Goal: Task Accomplishment & Management: Complete application form

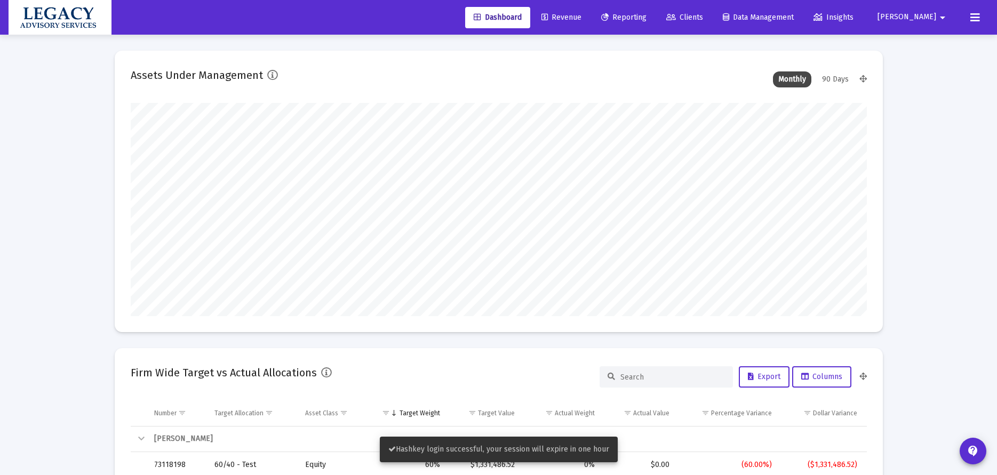
scroll to position [213, 736]
type input "[DATE]"
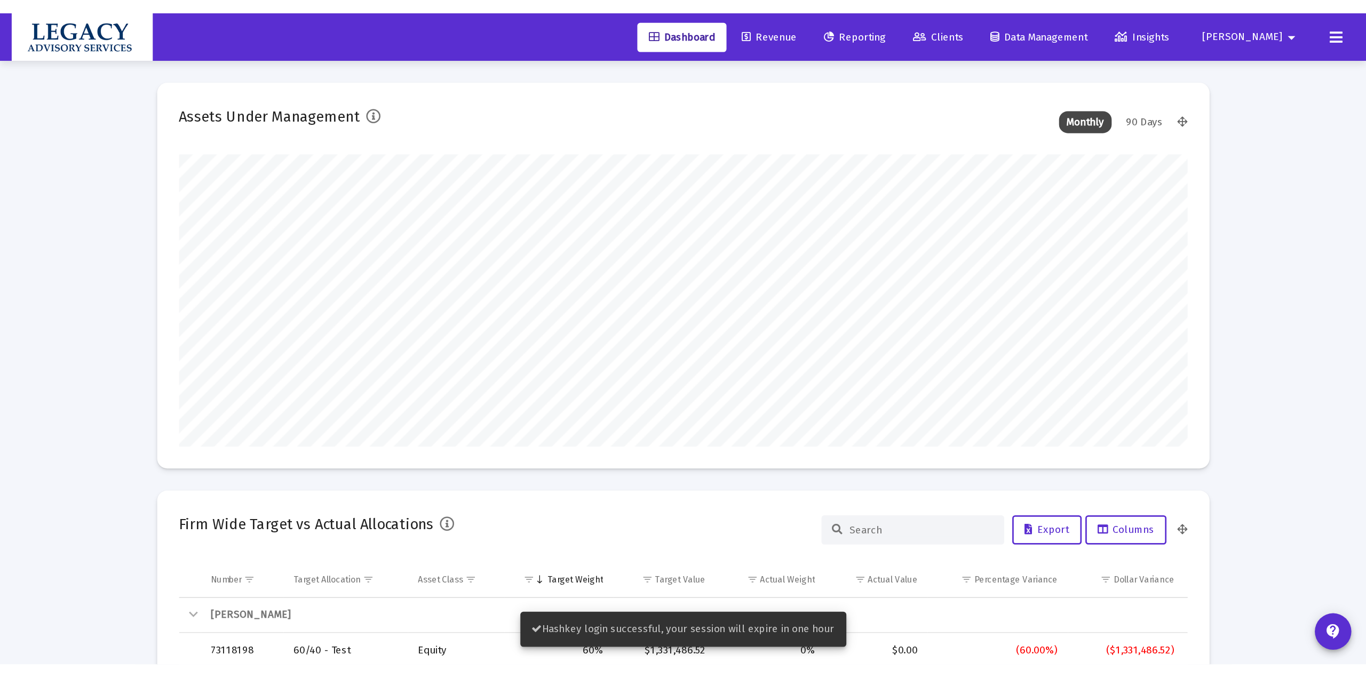
scroll to position [213, 344]
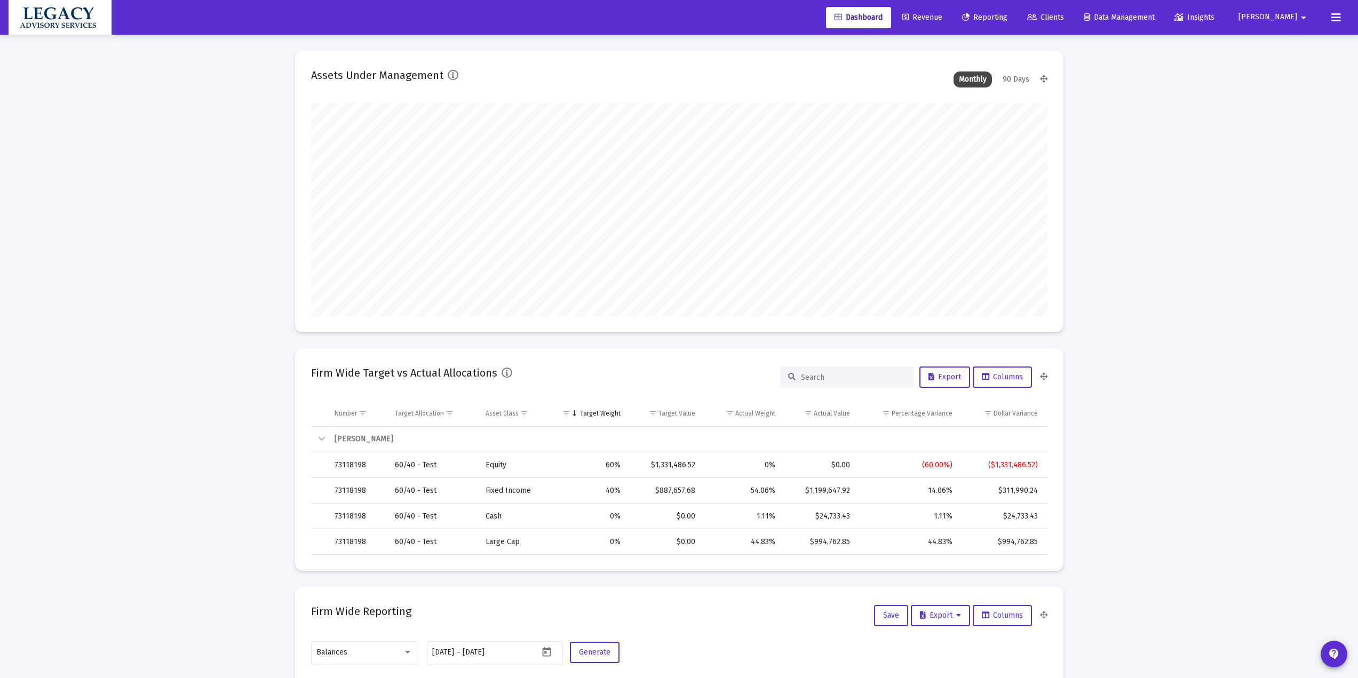
click at [942, 17] on span "Revenue" at bounding box center [922, 17] width 40 height 9
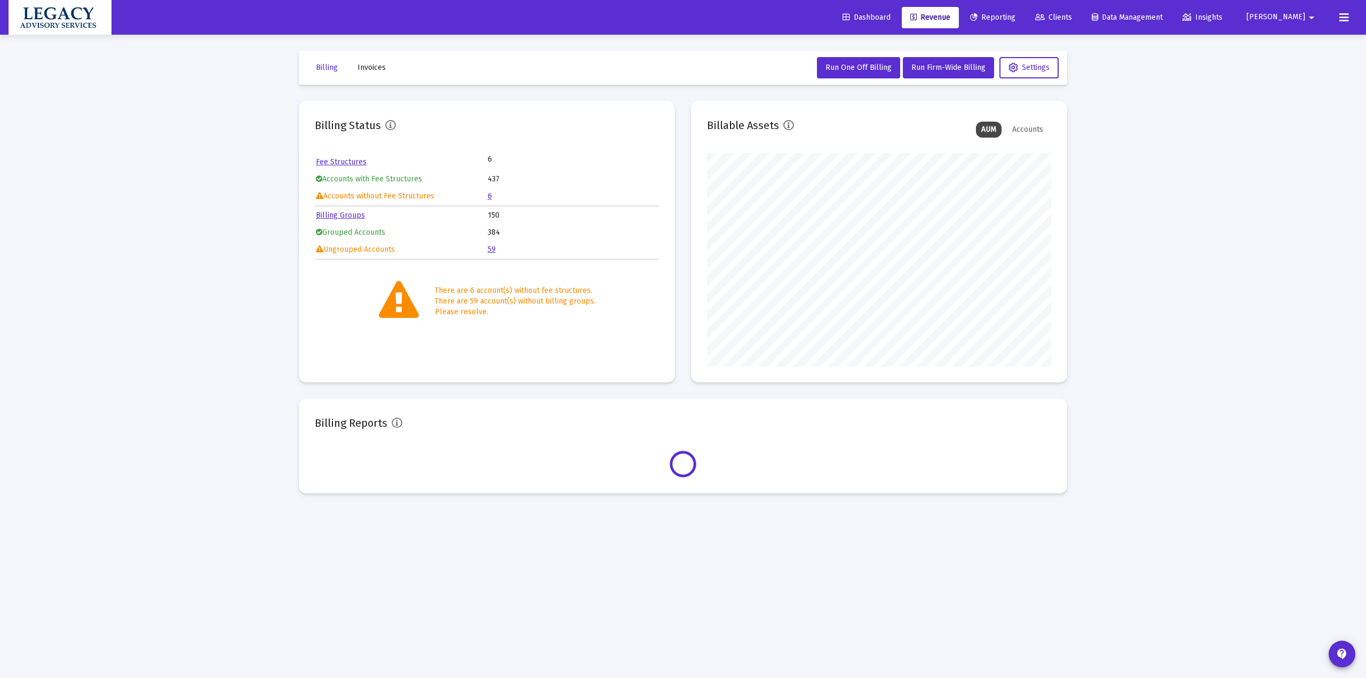
scroll to position [213, 344]
click at [1024, 17] on icon at bounding box center [1040, 17] width 10 height 7
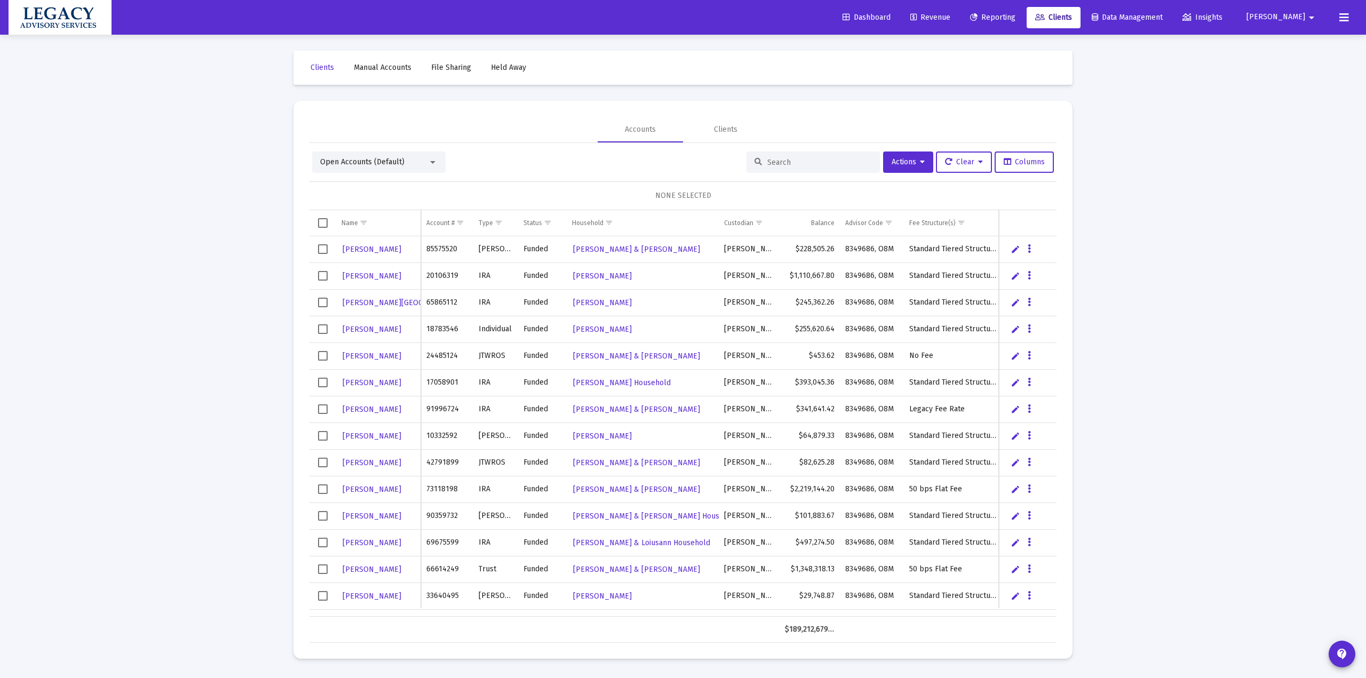
click at [424, 162] on div "Open Accounts (Default)" at bounding box center [374, 162] width 108 height 11
click at [493, 110] on div at bounding box center [683, 339] width 1366 height 678
click at [379, 62] on link "Manual Accounts" at bounding box center [382, 67] width 75 height 21
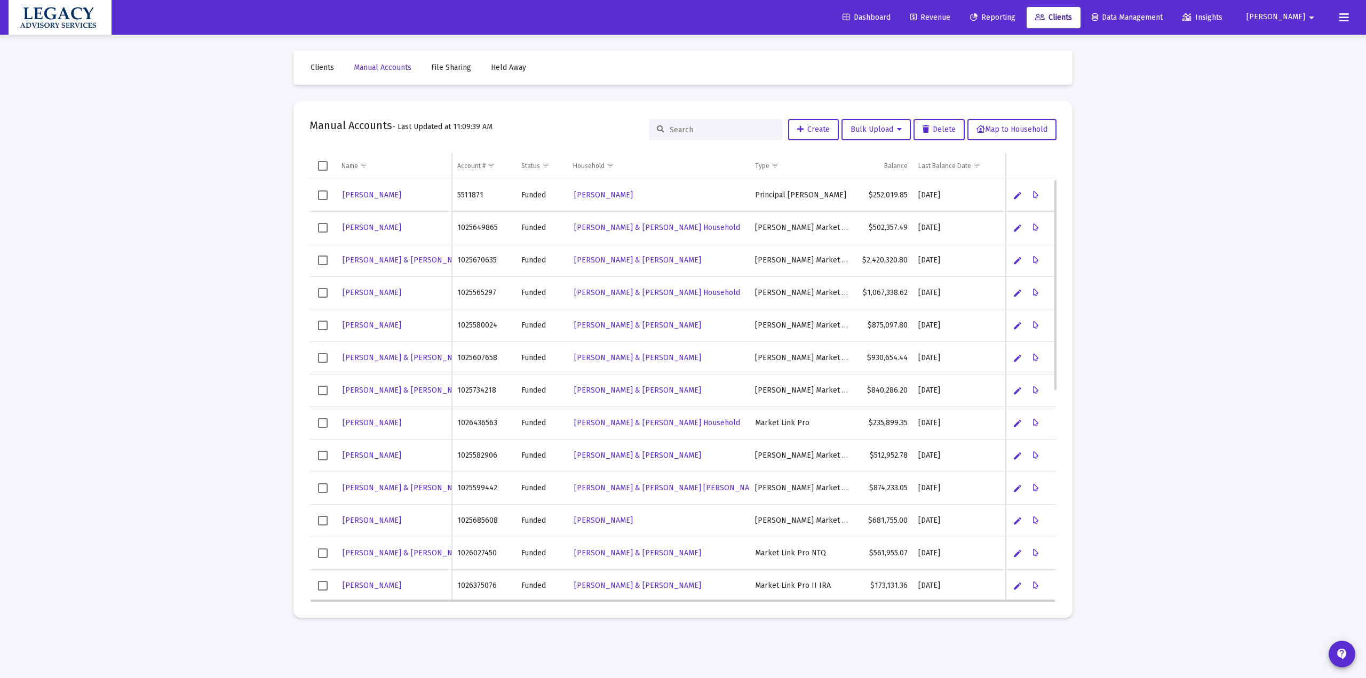
click at [468, 195] on td "5511871" at bounding box center [484, 195] width 64 height 33
click at [469, 195] on td "5511871" at bounding box center [484, 195] width 64 height 33
copy td "5511871"
click at [322, 67] on span "Clients" at bounding box center [322, 67] width 23 height 9
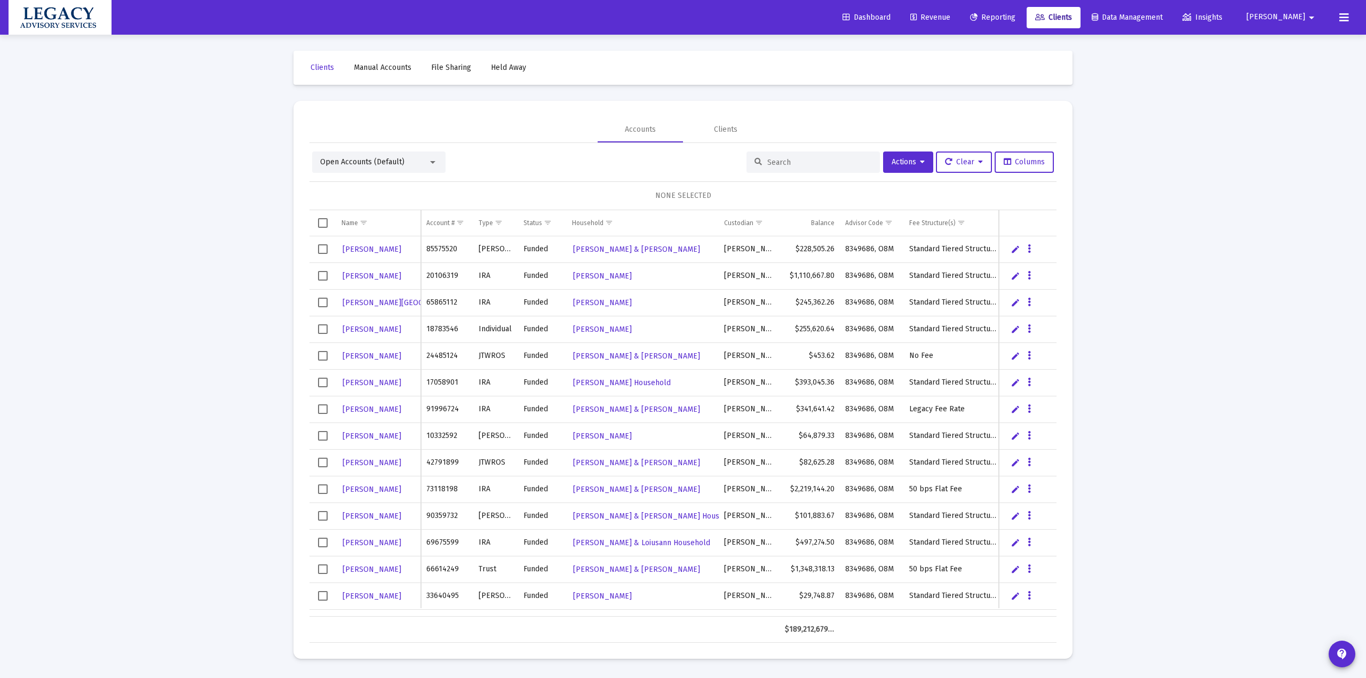
click at [775, 164] on input at bounding box center [819, 162] width 105 height 9
paste input "5511871"
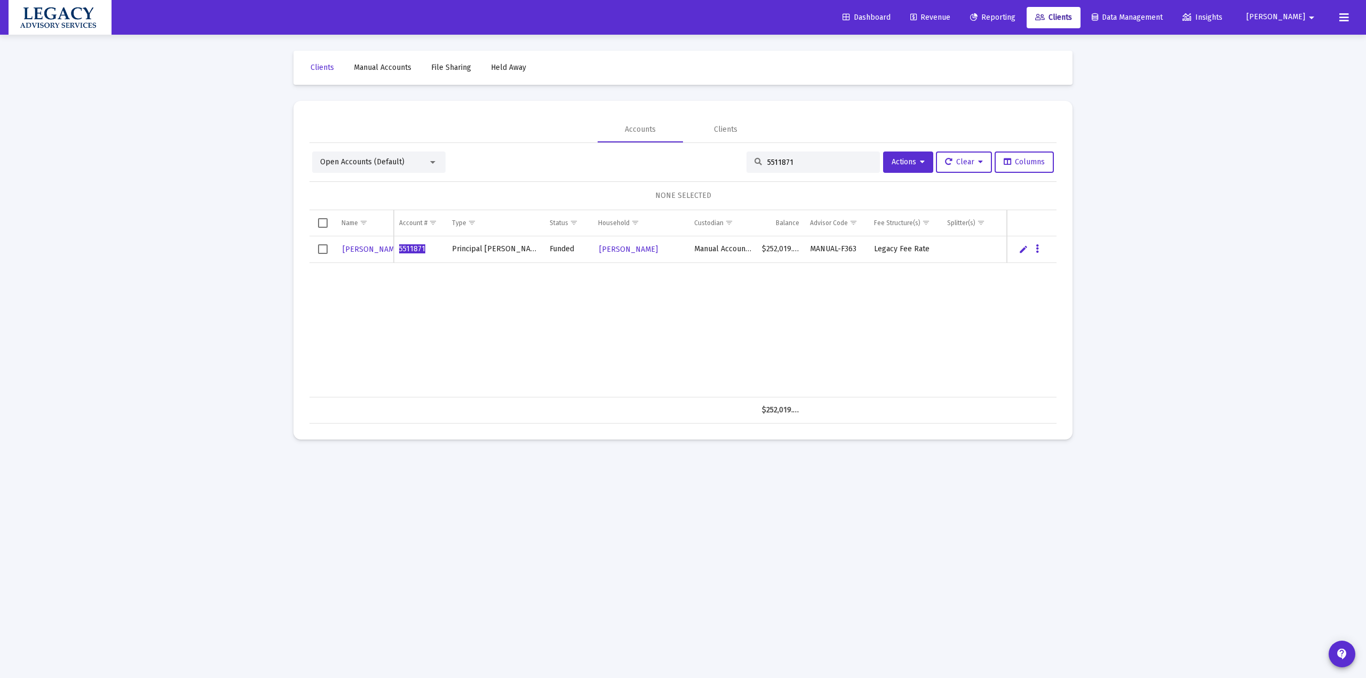
type input "5511871"
drag, startPoint x: 694, startPoint y: 251, endPoint x: 752, endPoint y: 245, distance: 58.5
click at [752, 245] on td "Manual Accounts" at bounding box center [723, 249] width 68 height 27
click at [1024, 248] on button "Data grid" at bounding box center [1038, 249] width 10 height 10
click at [1024, 402] on button "Account Status" at bounding box center [1168, 399] width 80 height 26
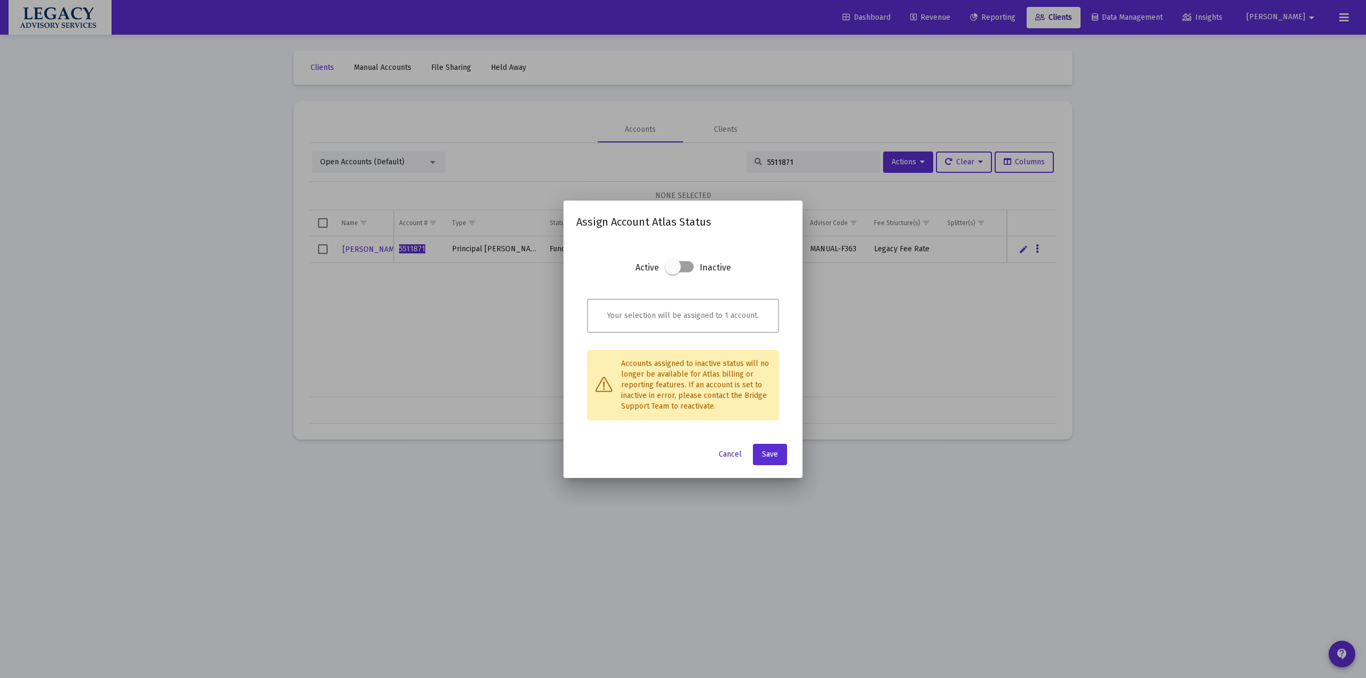
click at [734, 461] on button "Cancel" at bounding box center [730, 454] width 40 height 21
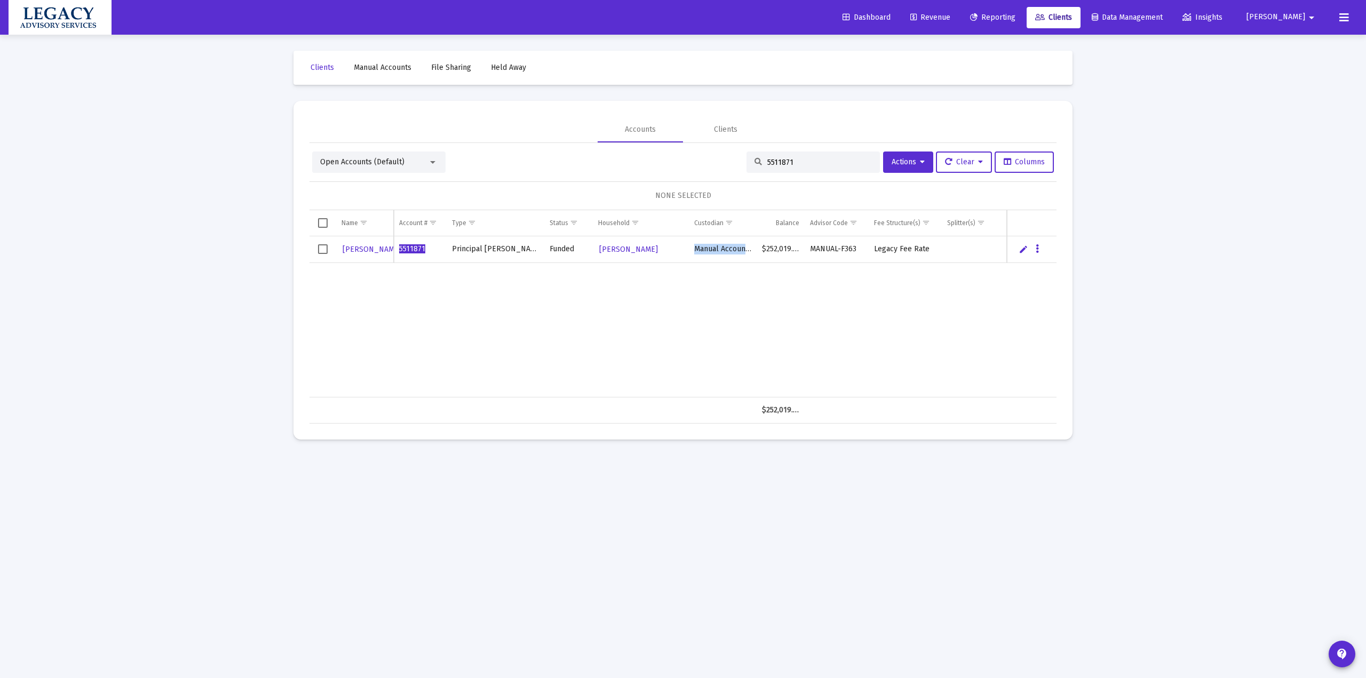
click at [358, 68] on span "Manual Accounts" at bounding box center [383, 67] width 58 height 9
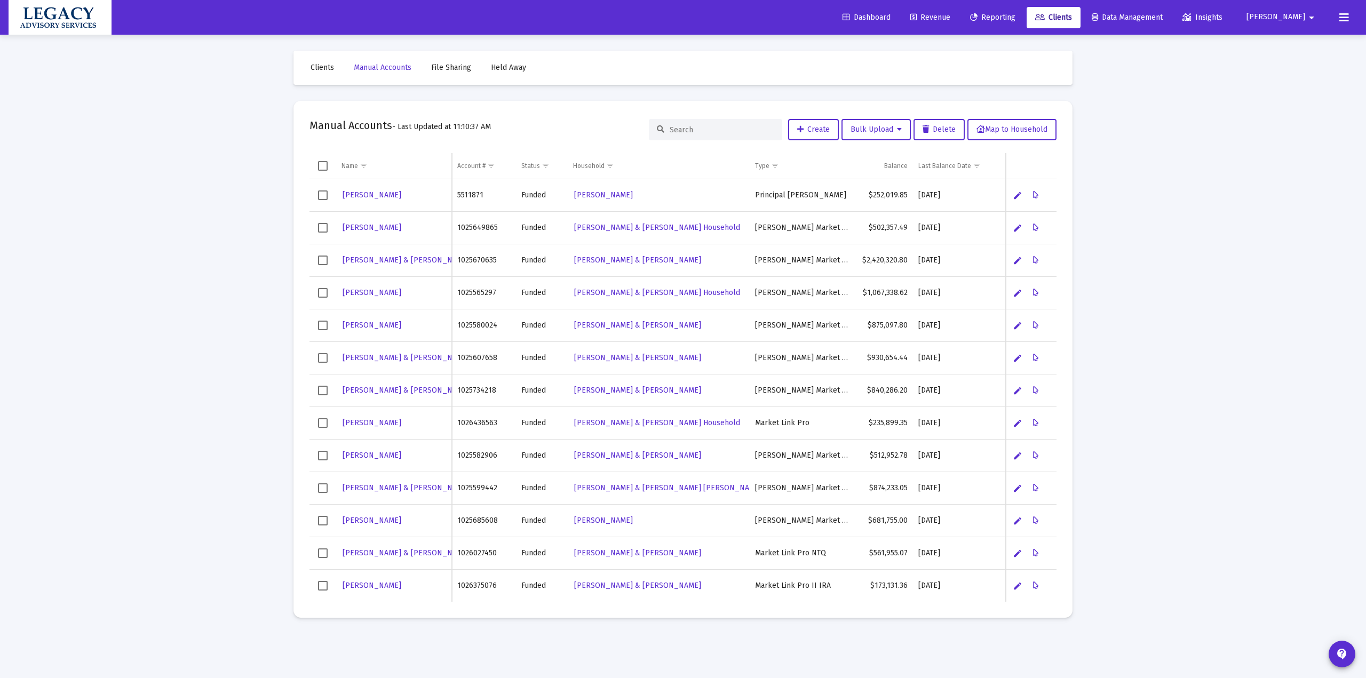
click at [673, 128] on input at bounding box center [722, 129] width 105 height 9
click at [322, 70] on span "Clients" at bounding box center [322, 67] width 23 height 9
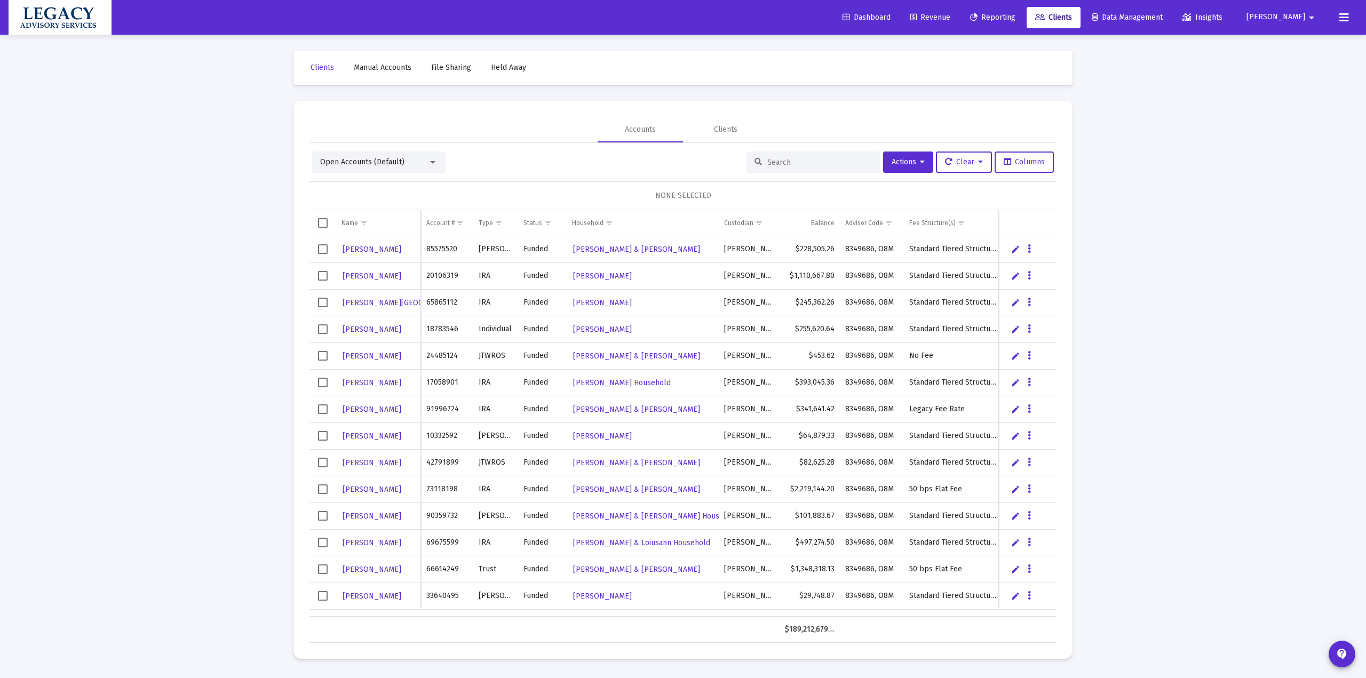
click at [375, 62] on link "Manual Accounts" at bounding box center [382, 67] width 75 height 21
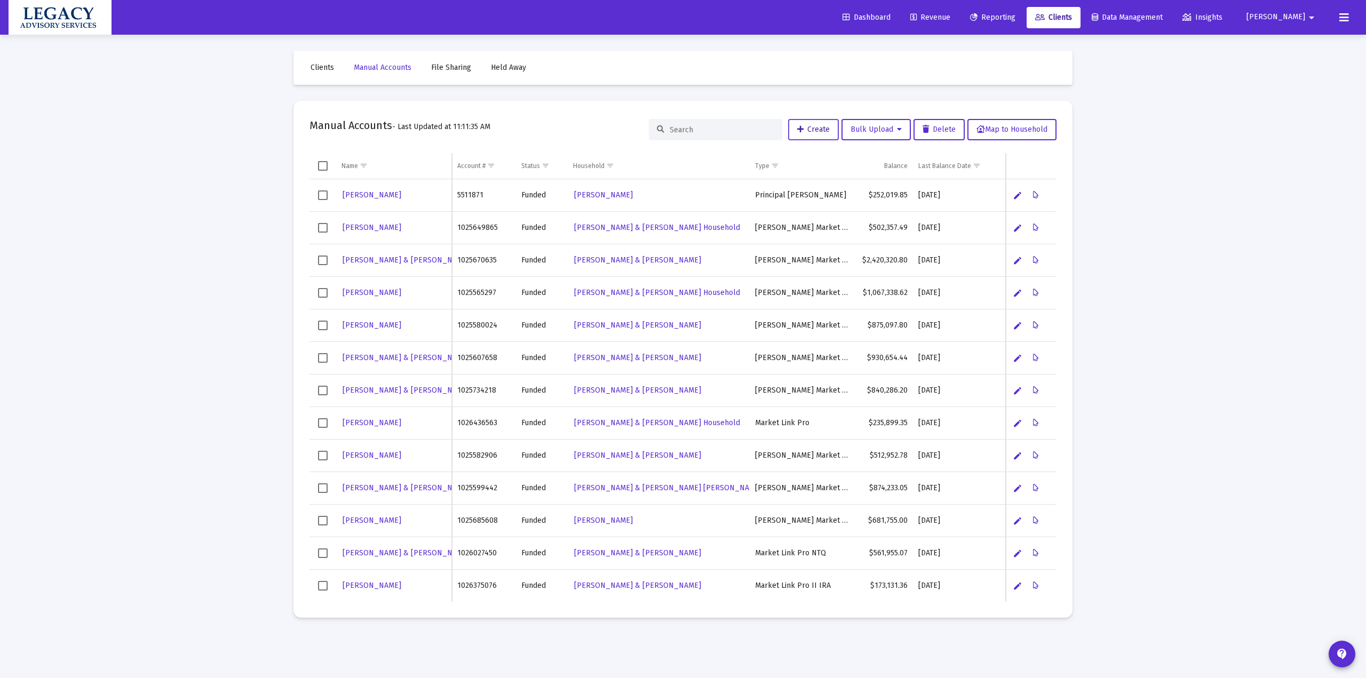
click at [816, 134] on button "Create" at bounding box center [813, 129] width 51 height 21
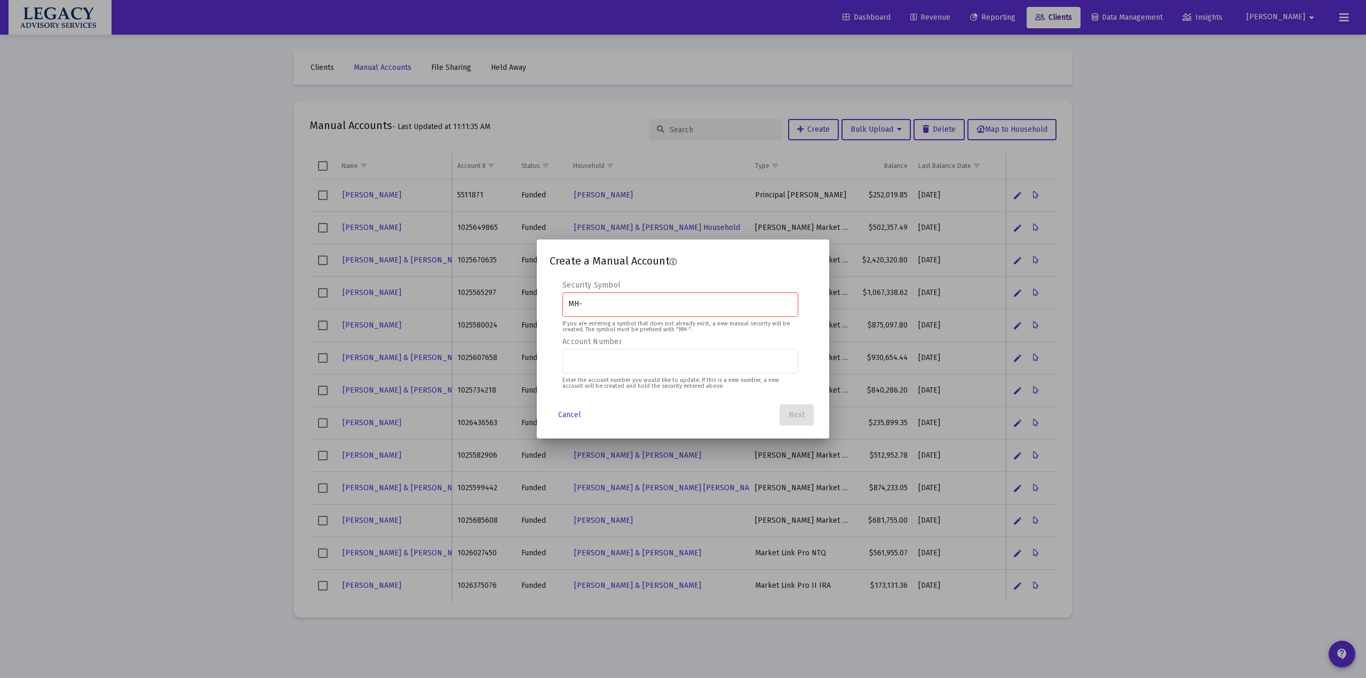
drag, startPoint x: 546, startPoint y: 259, endPoint x: 668, endPoint y: 264, distance: 121.8
click at [668, 264] on mat-dialog-container "Create a Manual Account 1 2 3 4 Security Symbol MH- If you are entering a symbo…" at bounding box center [683, 339] width 292 height 199
click at [606, 268] on div "Create a Manual Account" at bounding box center [683, 260] width 267 height 17
drag, startPoint x: 552, startPoint y: 260, endPoint x: 639, endPoint y: 263, distance: 87.0
click at [639, 263] on span "Create a Manual Account" at bounding box center [610, 261] width 120 height 13
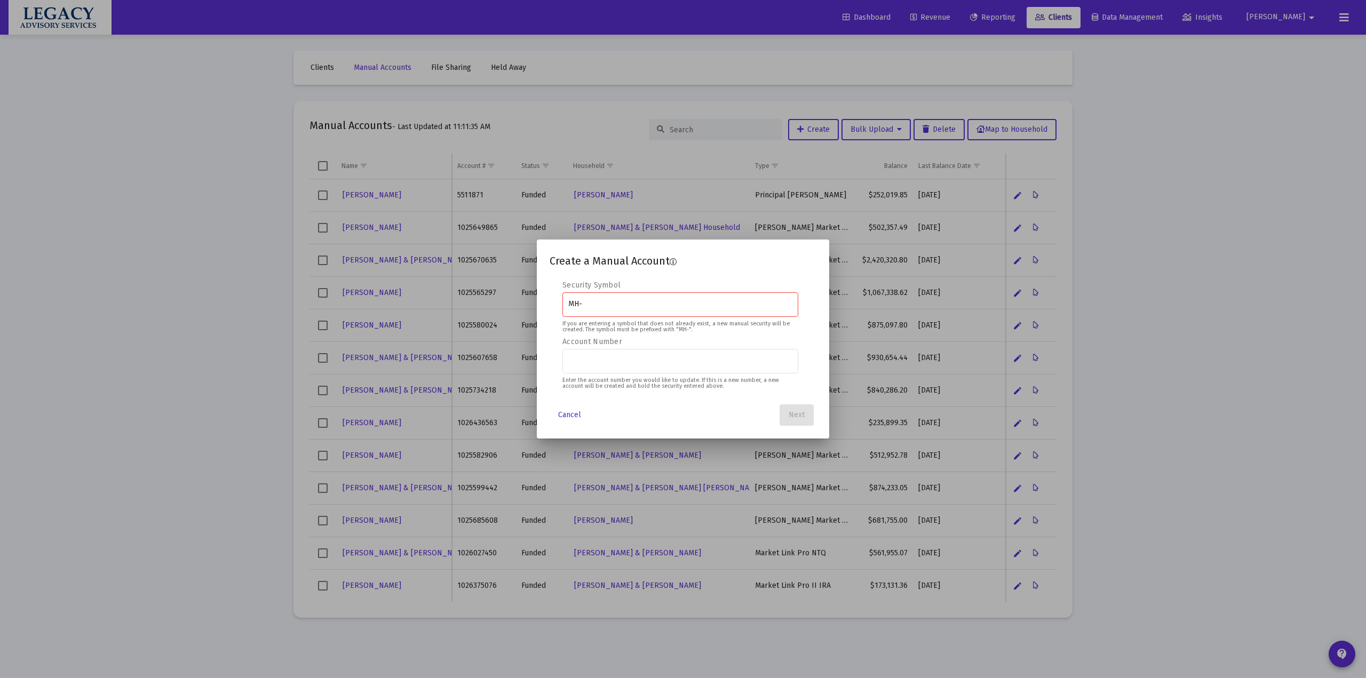
click at [604, 303] on input "MH-" at bounding box center [680, 304] width 225 height 9
type input "MH-SYM"
type input "123123123123"
click at [800, 414] on span "Next" at bounding box center [797, 414] width 16 height 9
click at [630, 361] on input at bounding box center [671, 360] width 207 height 9
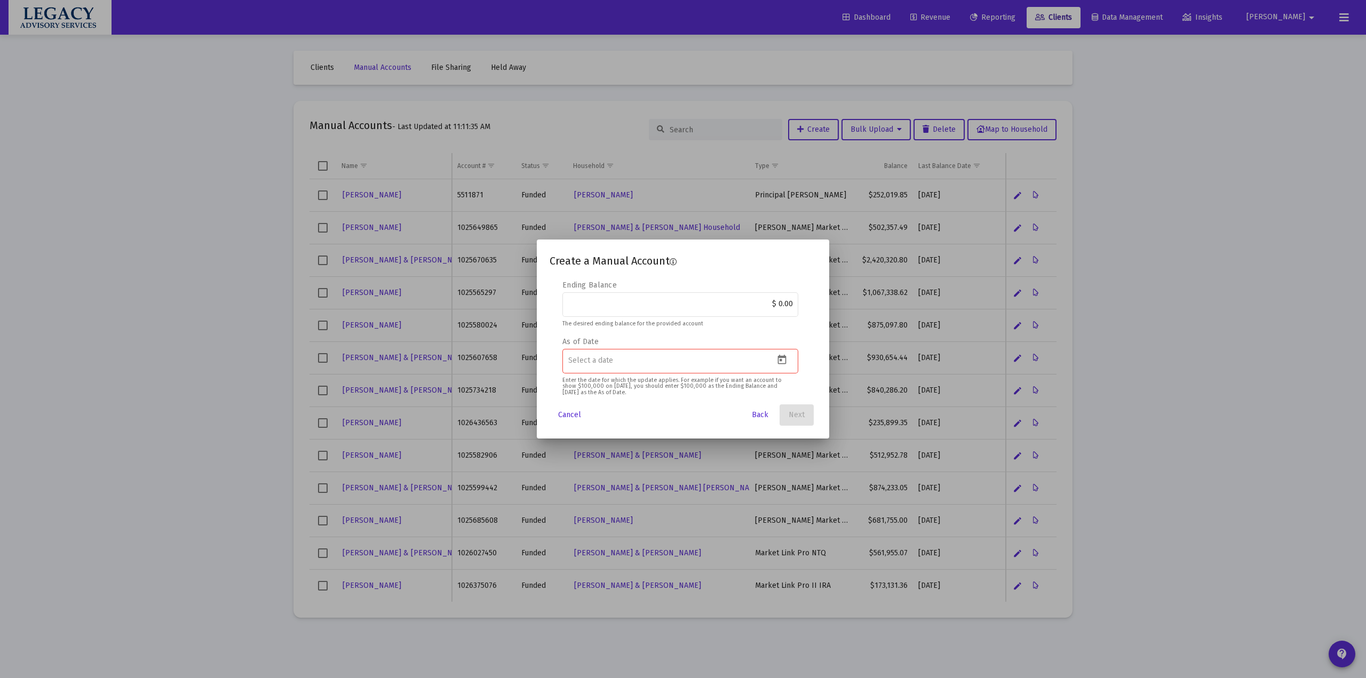
drag, startPoint x: 599, startPoint y: 345, endPoint x: 561, endPoint y: 340, distance: 38.1
click at [561, 340] on div "Security Symbol MH-SYM If you are entering a symbol that does not already exist…" at bounding box center [683, 339] width 267 height 118
click at [612, 339] on div "As of Date Enter the date for which the update applies. For example if you want…" at bounding box center [680, 361] width 236 height 49
drag, startPoint x: 546, startPoint y: 260, endPoint x: 680, endPoint y: 267, distance: 134.1
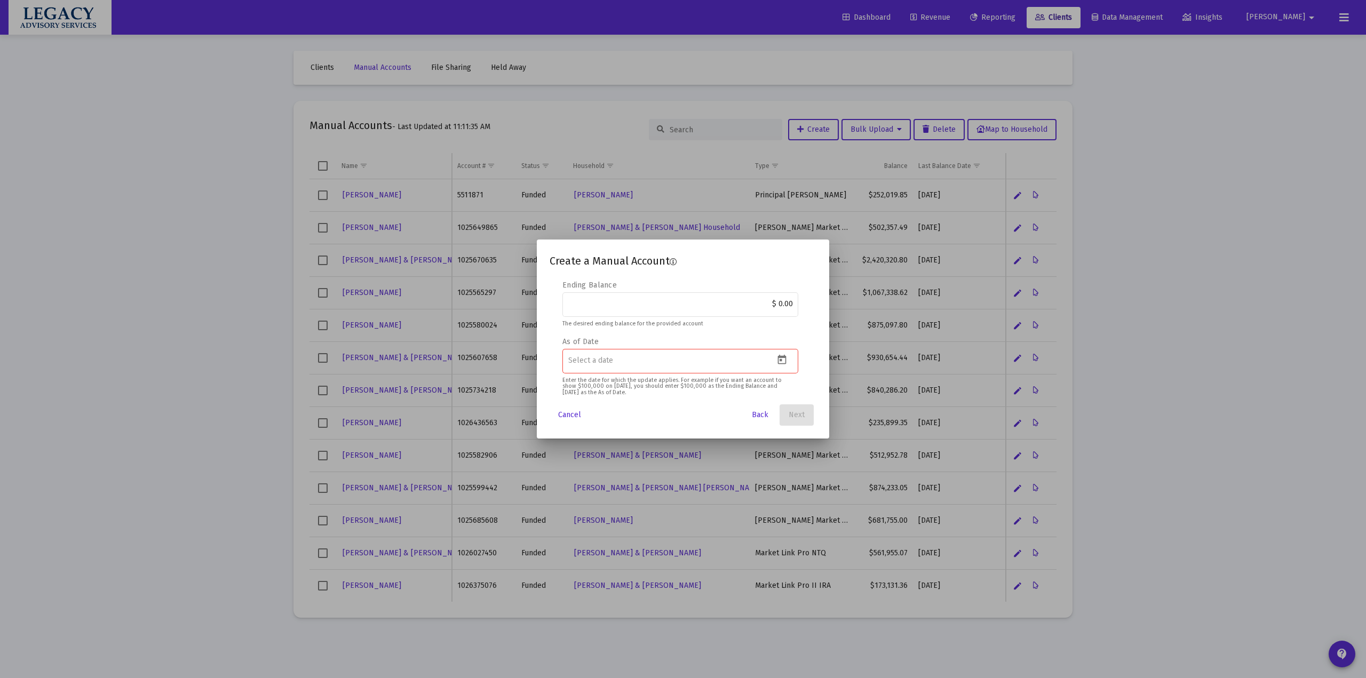
click at [680, 267] on mat-dialog-container "Create a Manual Account Editable create 2 3 4 Security Symbol MH-SYM If you are…" at bounding box center [683, 339] width 292 height 199
drag, startPoint x: 563, startPoint y: 340, endPoint x: 614, endPoint y: 369, distance: 58.1
click at [615, 365] on div "As of Date Enter the date for which the update applies. For example if you want…" at bounding box center [680, 361] width 236 height 49
click at [568, 416] on span "Cancel" at bounding box center [569, 414] width 23 height 9
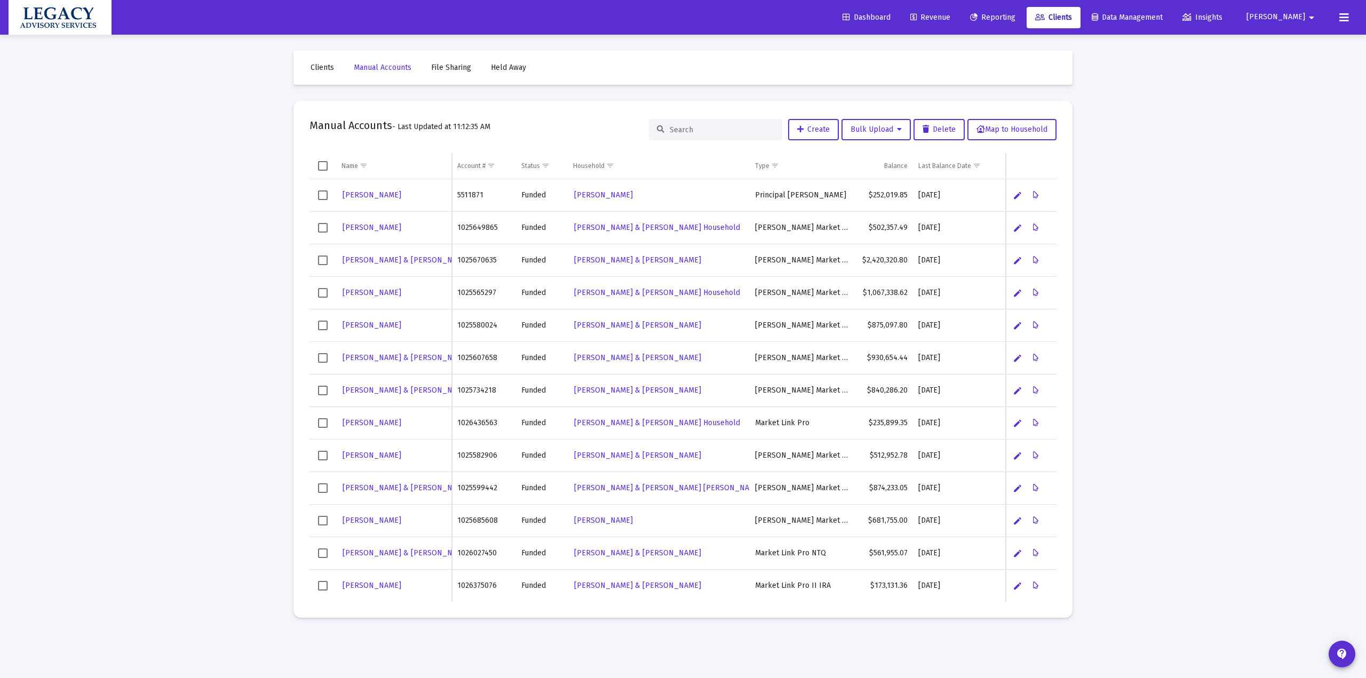
click at [324, 72] on span "Clients" at bounding box center [322, 67] width 23 height 9
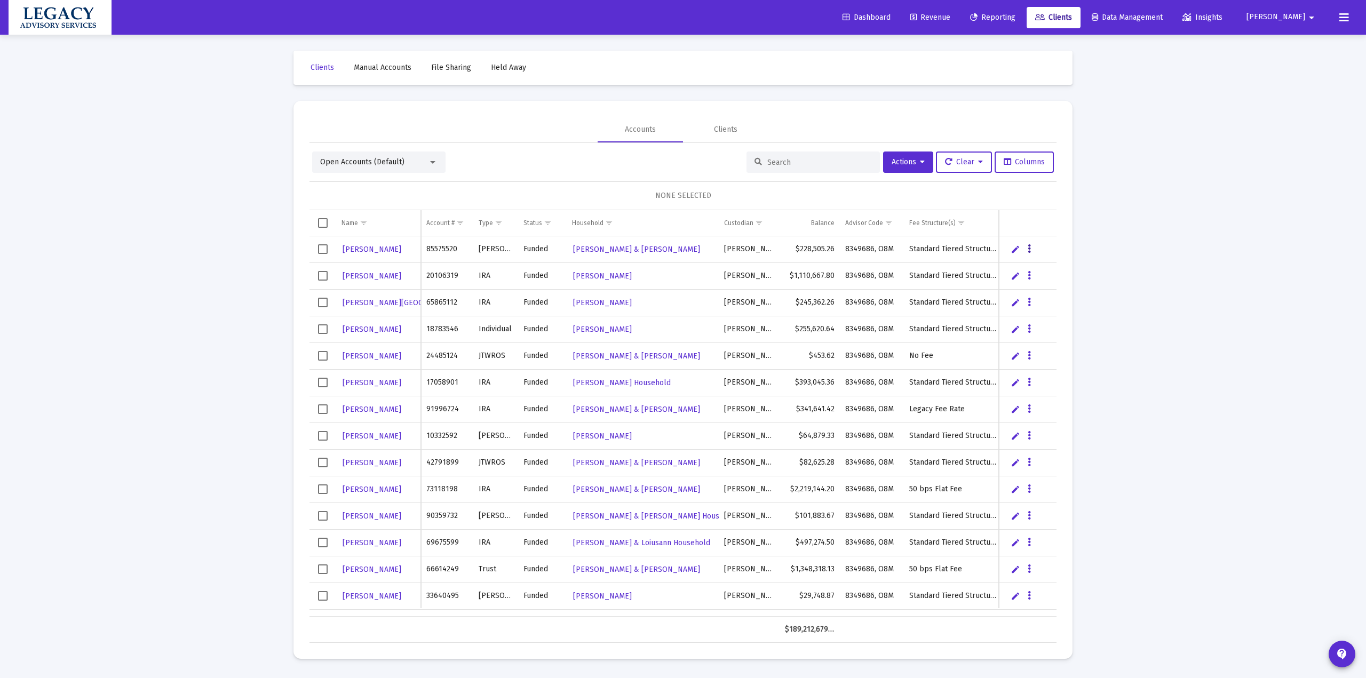
click at [1024, 250] on icon "Data grid" at bounding box center [1029, 249] width 3 height 13
click at [921, 164] on div at bounding box center [683, 339] width 1366 height 678
click at [913, 163] on span "Actions" at bounding box center [908, 161] width 33 height 9
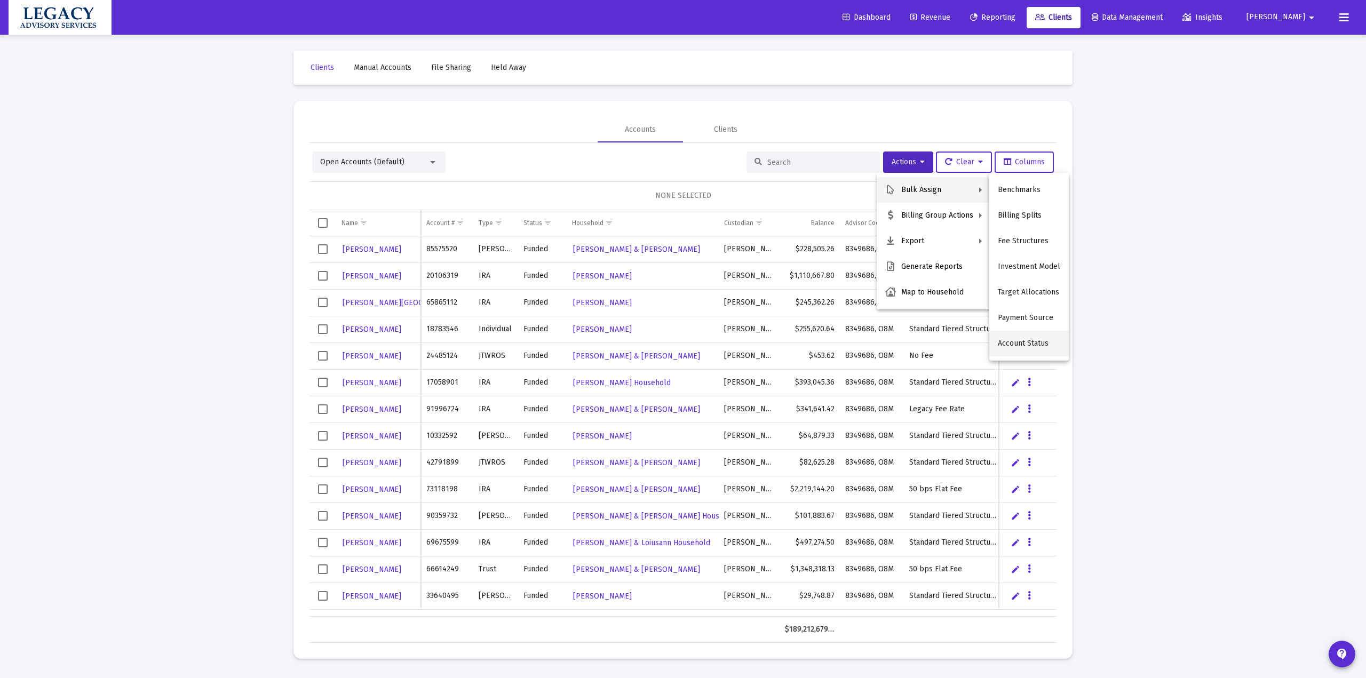
click at [1024, 346] on button "Account Status" at bounding box center [1029, 344] width 80 height 26
